Goal: Information Seeking & Learning: Learn about a topic

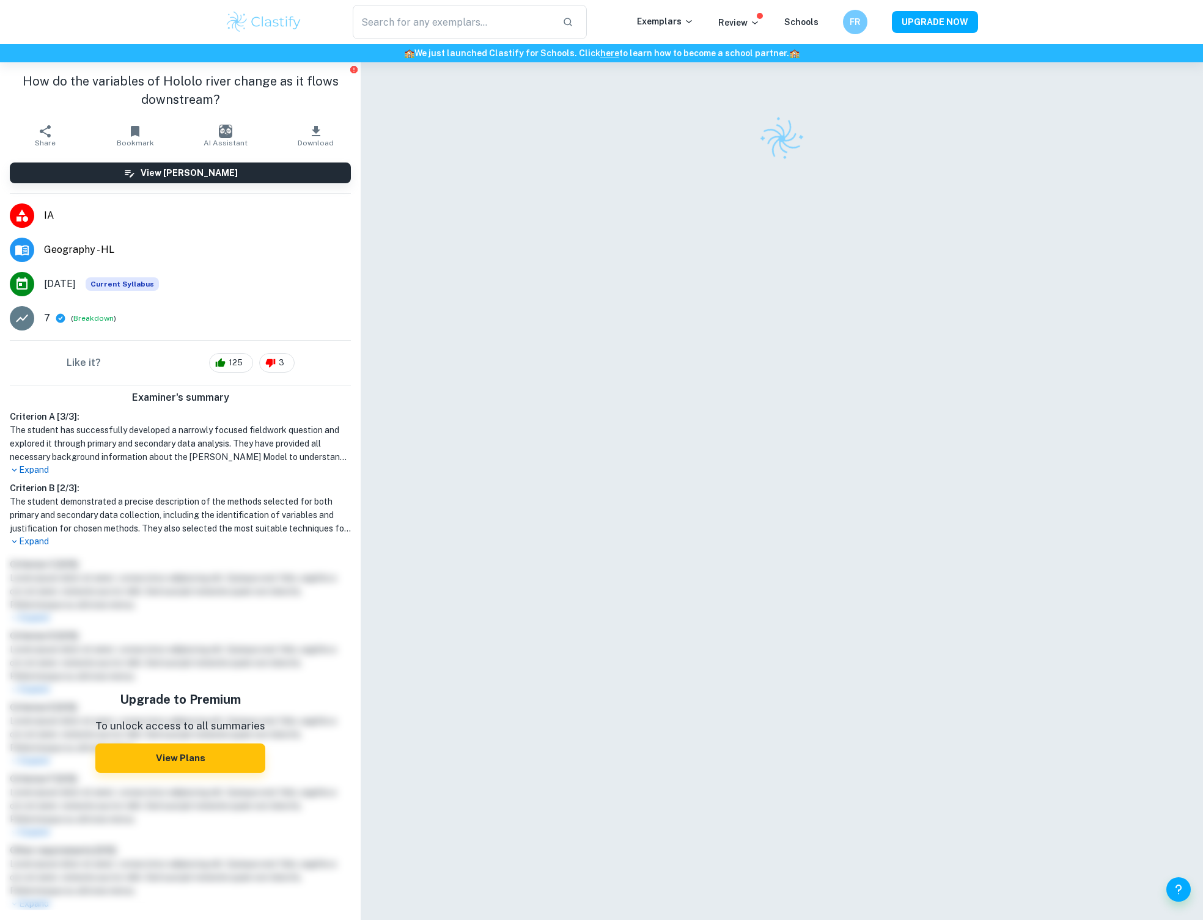
scroll to position [62, 0]
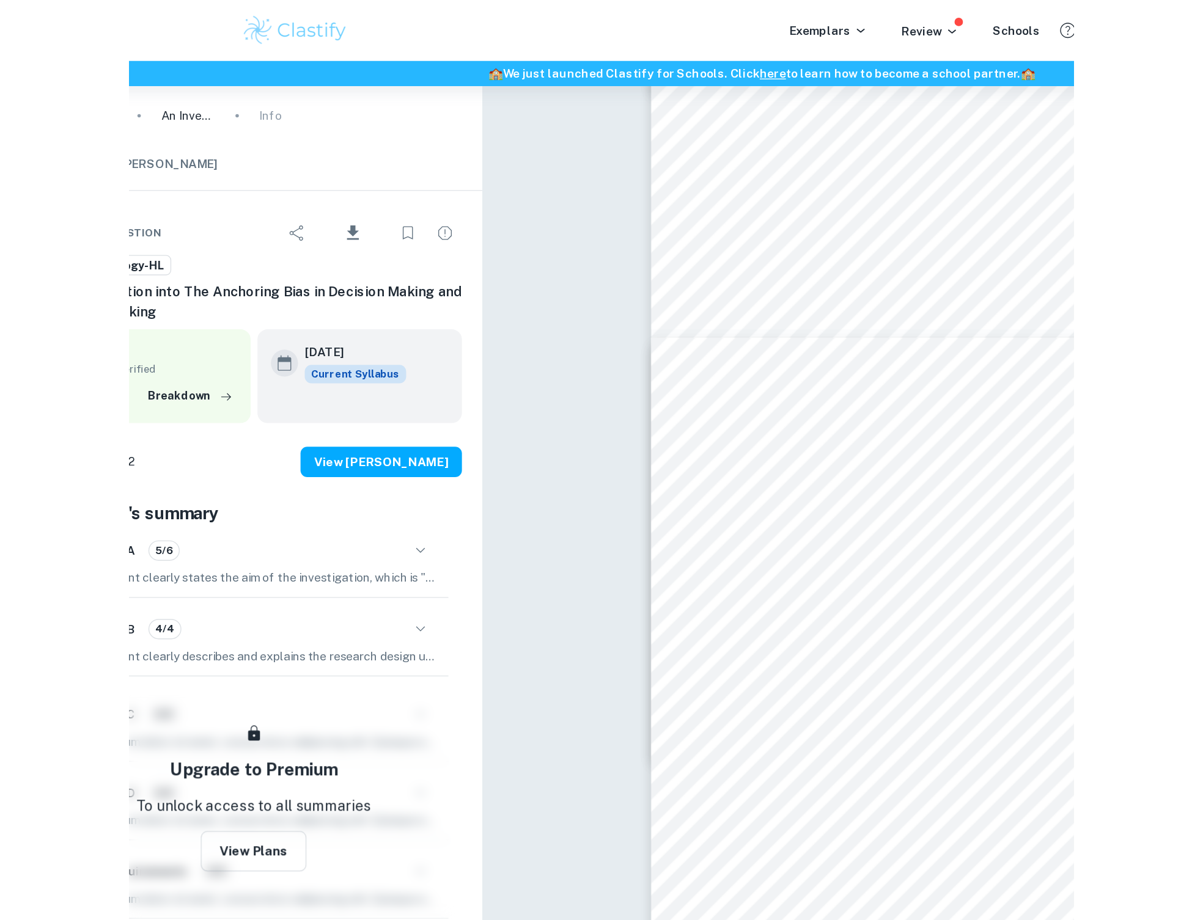
scroll to position [4392, 0]
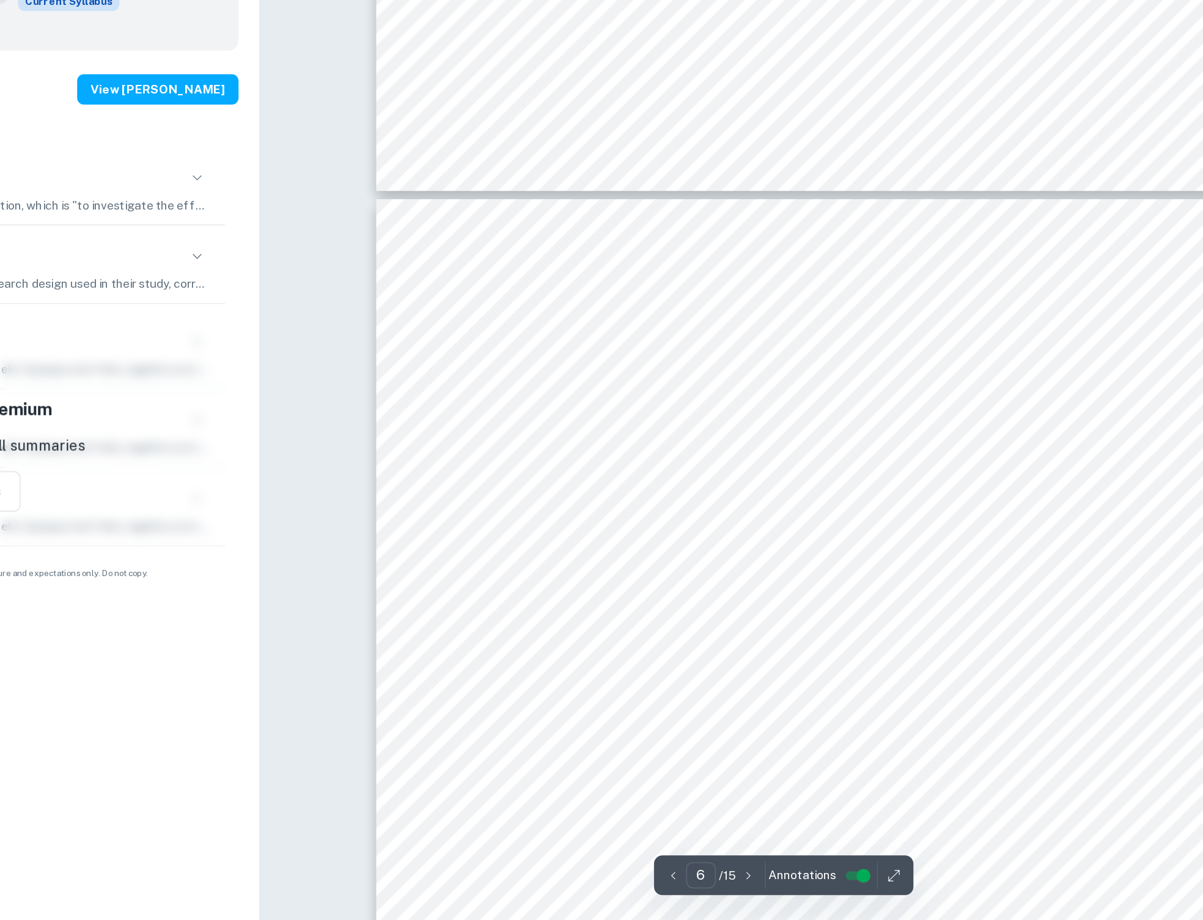
type input "7"
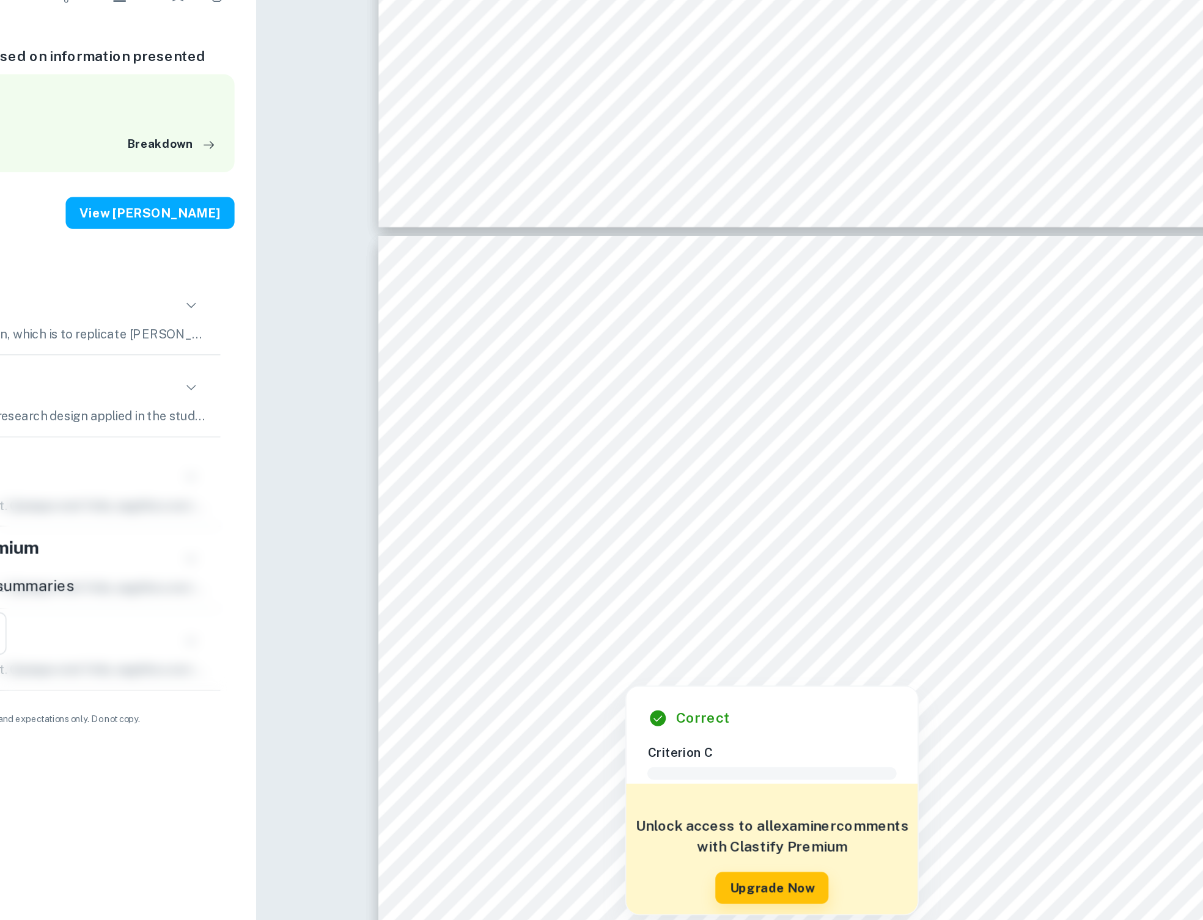
scroll to position [4603, 0]
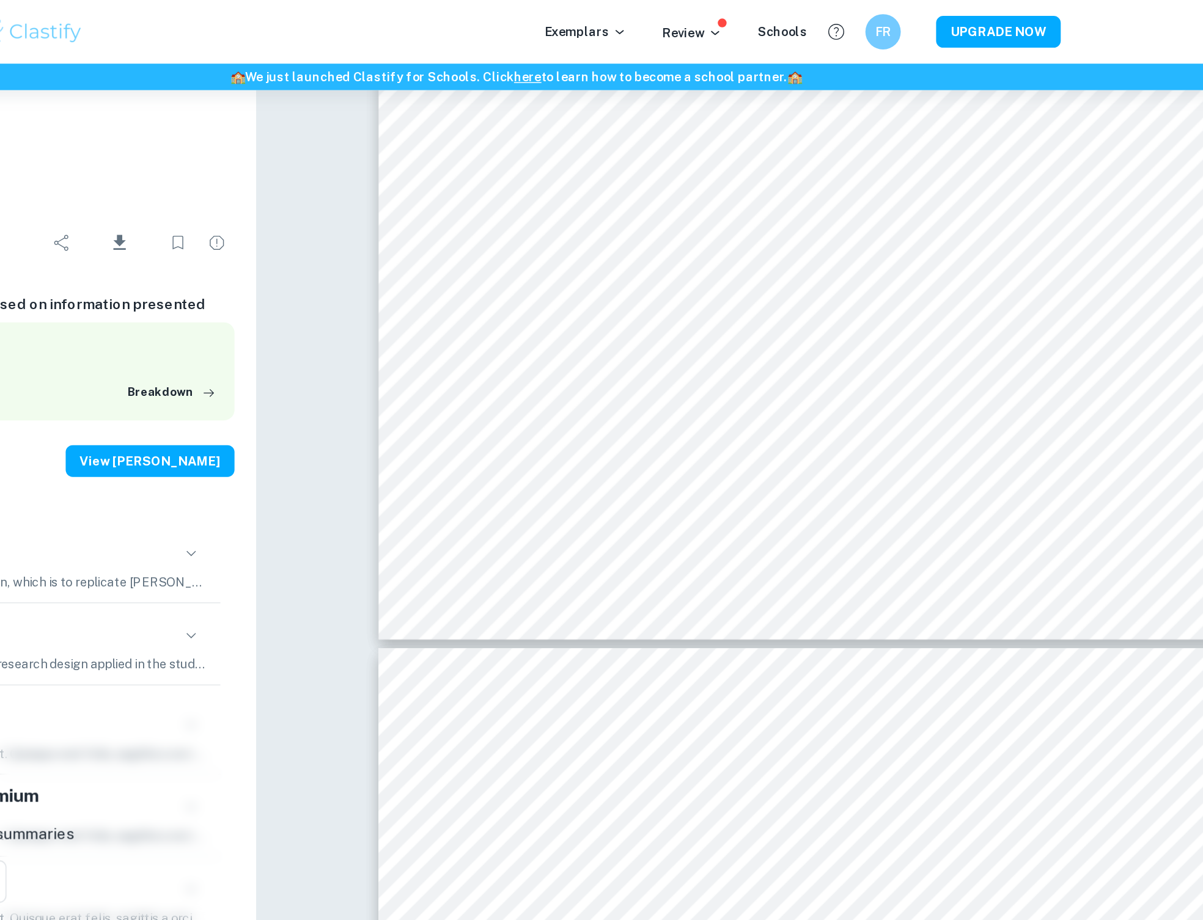
type input "6"
